Goal: Information Seeking & Learning: Check status

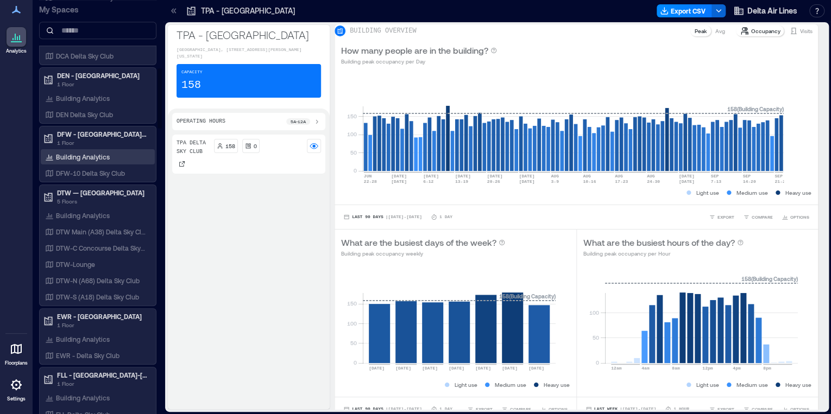
scroll to position [695, 0]
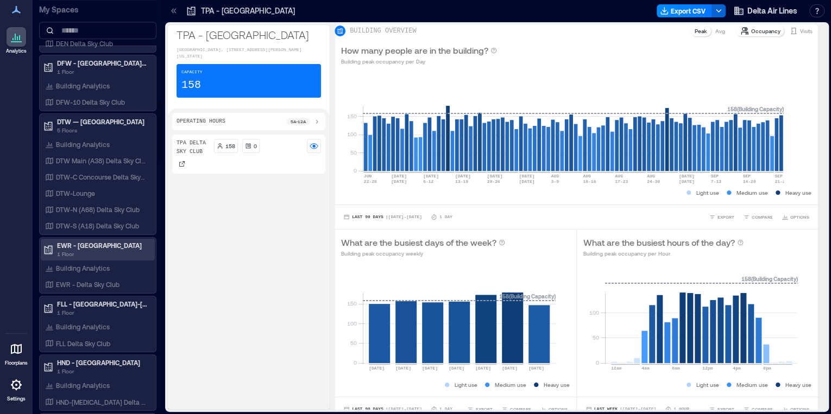
click at [109, 250] on p "1 Floor" at bounding box center [102, 254] width 91 height 9
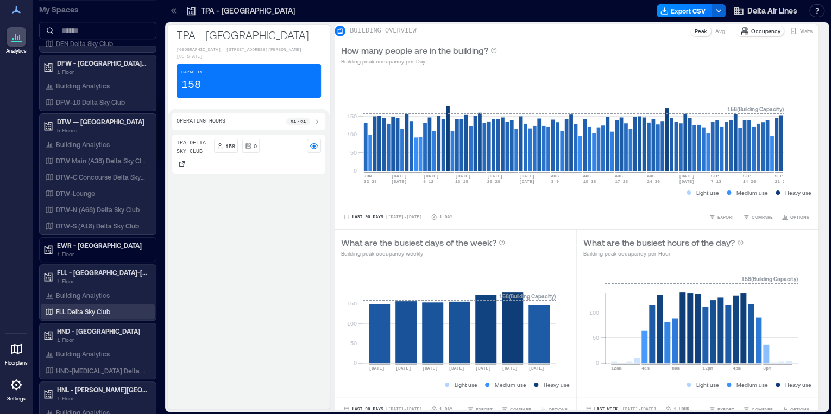
click at [117, 307] on div "FLL Delta Sky Club" at bounding box center [95, 311] width 105 height 11
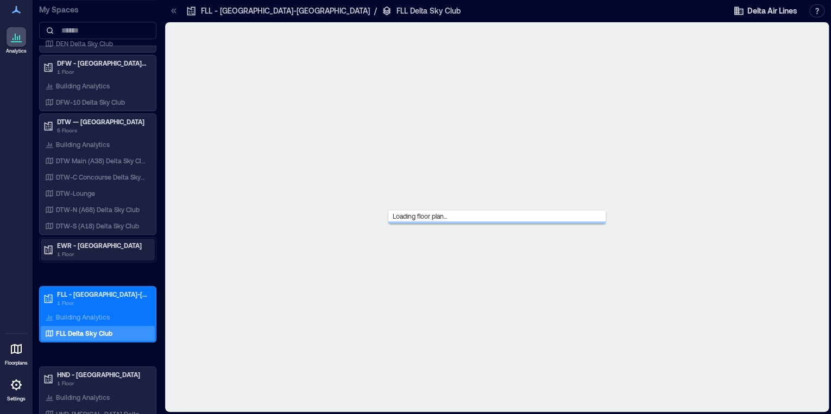
click at [108, 243] on p "EWR - [GEOGRAPHIC_DATA]" at bounding box center [102, 245] width 91 height 9
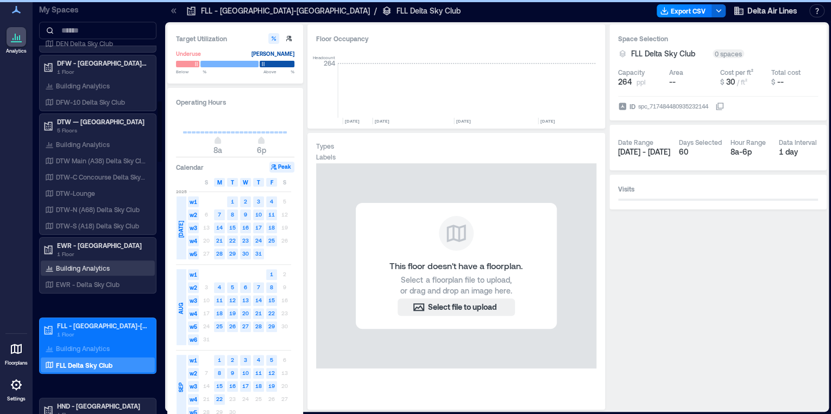
scroll to position [0, 5625]
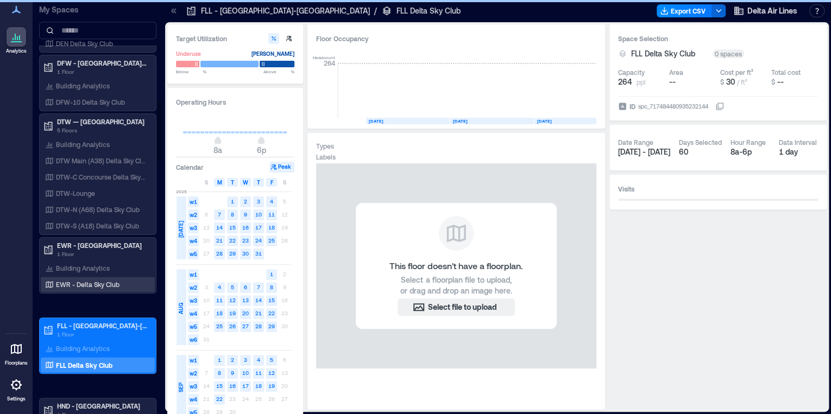
click at [109, 281] on p "EWR - Delta Sky Club" at bounding box center [88, 284] width 64 height 9
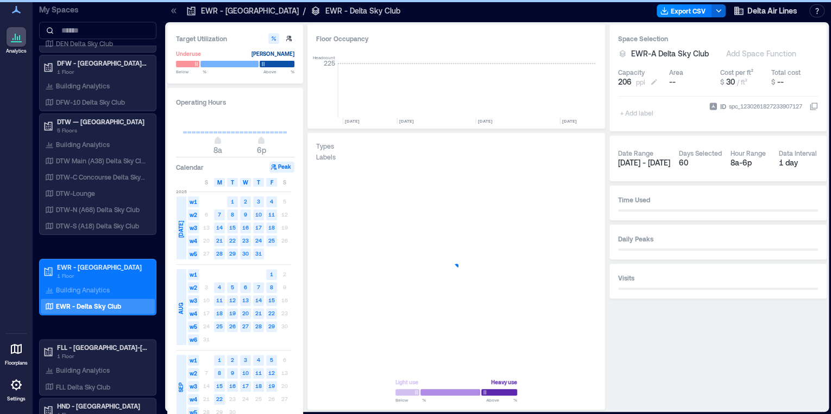
scroll to position [0, 1432]
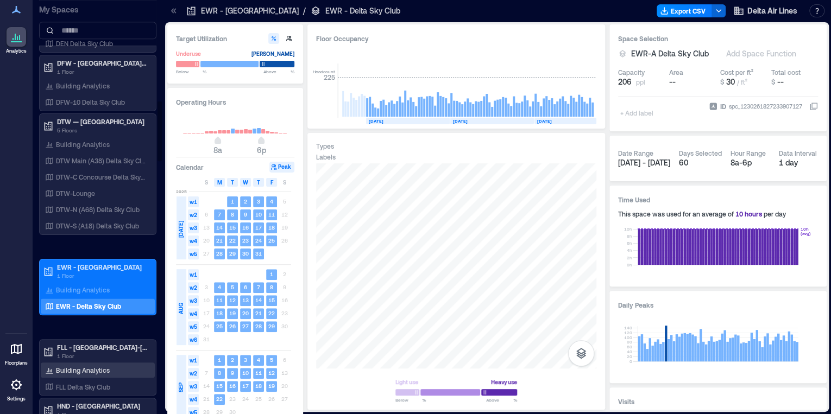
click at [78, 365] on div "Building Analytics" at bounding box center [77, 370] width 69 height 11
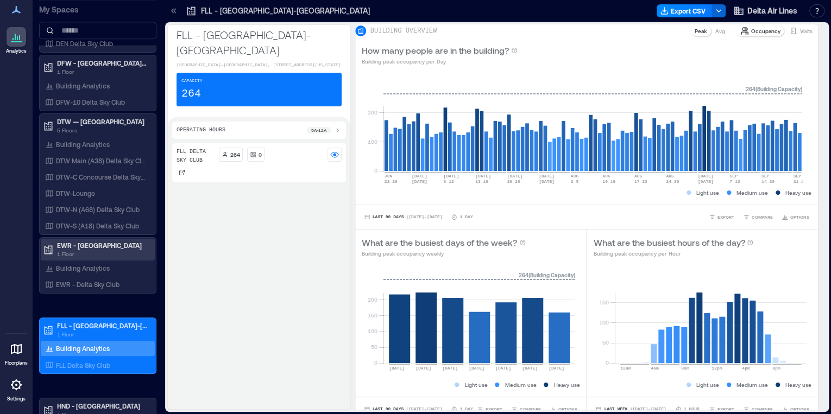
click at [98, 255] on p "1 Floor" at bounding box center [102, 254] width 91 height 9
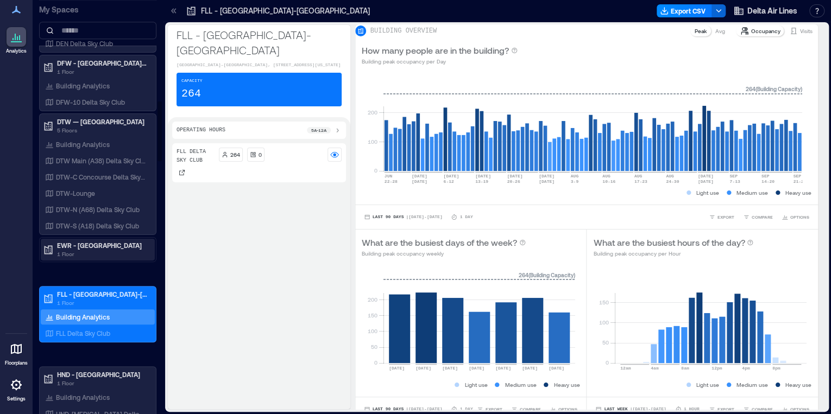
scroll to position [826, 0]
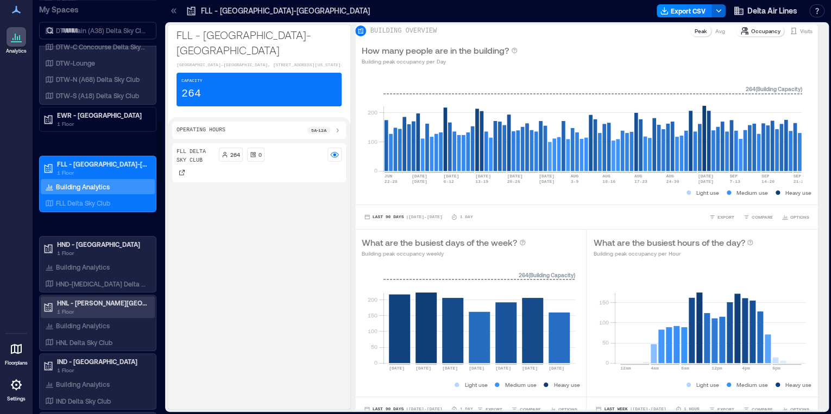
click at [97, 299] on p "HNL - [PERSON_NAME][GEOGRAPHIC_DATA]" at bounding box center [102, 303] width 91 height 9
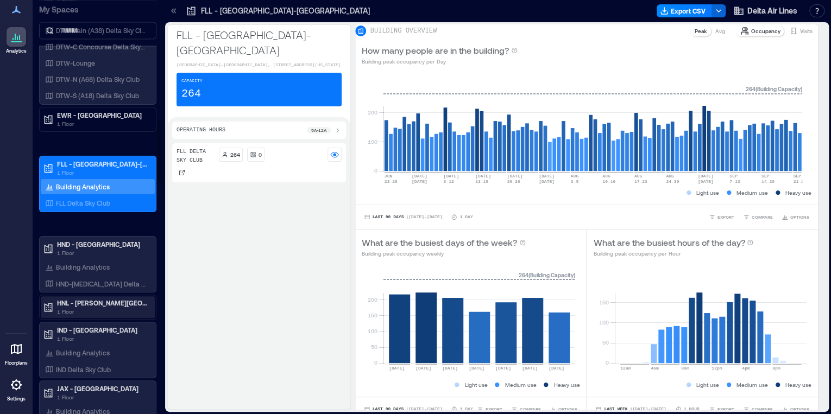
click at [86, 302] on p "HNL - [PERSON_NAME][GEOGRAPHIC_DATA]" at bounding box center [102, 303] width 91 height 9
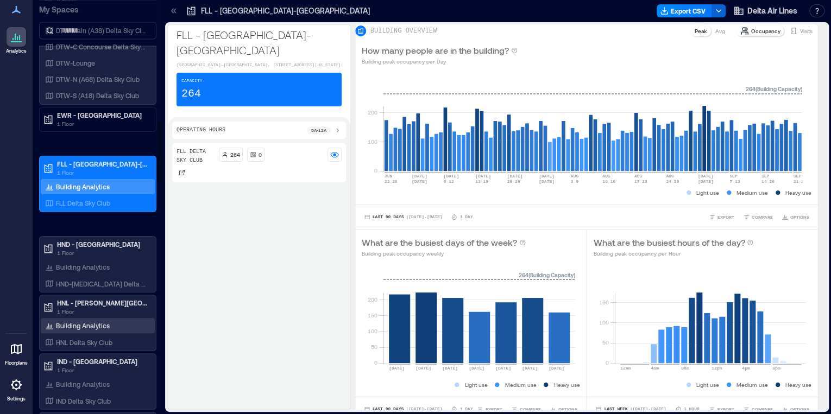
click at [81, 328] on div "Building Analytics" at bounding box center [77, 325] width 69 height 11
